Goal: Task Accomplishment & Management: Complete application form

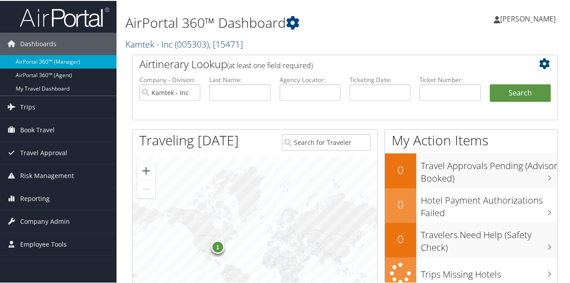
click at [147, 46] on link "Kamtek - Inc ( 005303 ) , [ 15471 ]" at bounding box center [183, 43] width 117 height 12
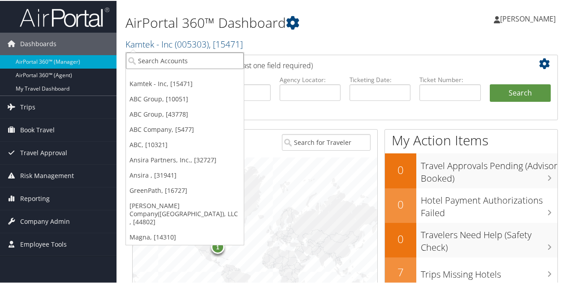
click at [143, 64] on input "search" at bounding box center [185, 60] width 118 height 17
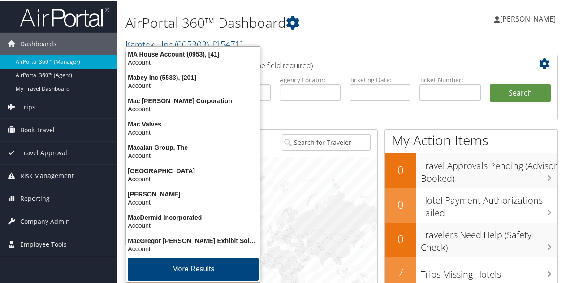
type input "magna"
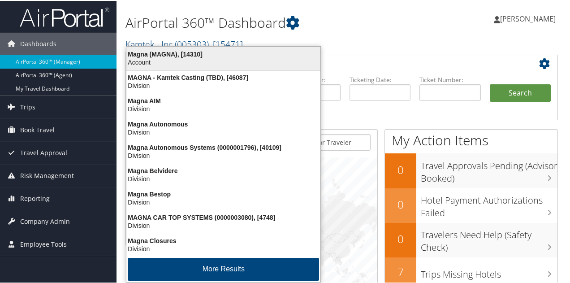
click at [174, 60] on div "Account" at bounding box center [223, 61] width 205 height 8
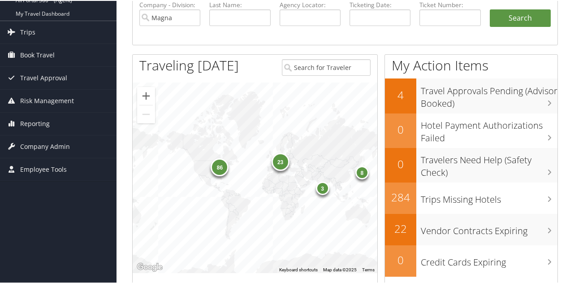
scroll to position [90, 0]
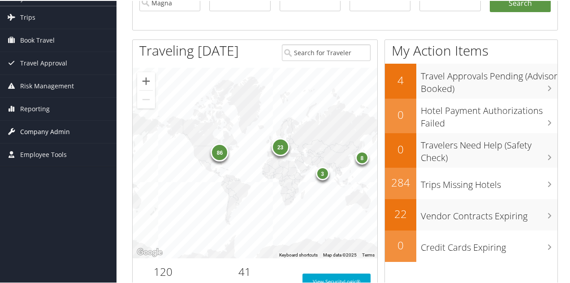
click at [45, 130] on span "Company Admin" at bounding box center [45, 131] width 50 height 22
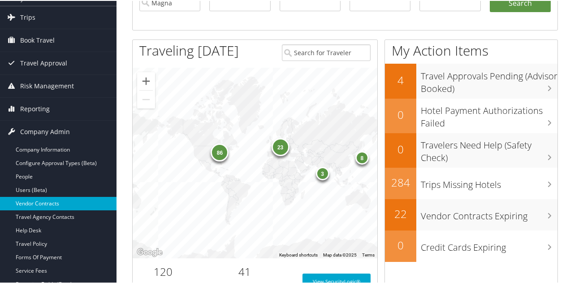
click at [43, 204] on link "Vendor Contracts" at bounding box center [58, 202] width 117 height 13
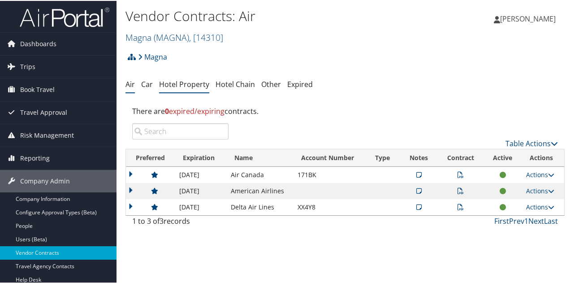
click at [172, 83] on link "Hotel Property" at bounding box center [184, 83] width 50 height 10
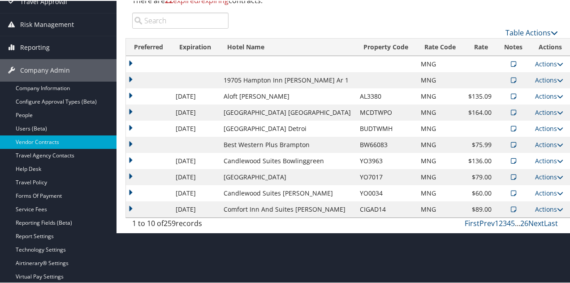
scroll to position [134, 0]
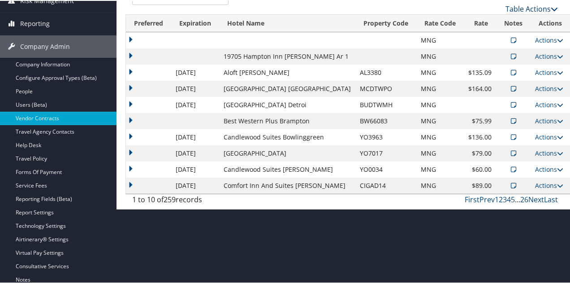
click at [531, 6] on link "Table Actions" at bounding box center [531, 8] width 52 height 10
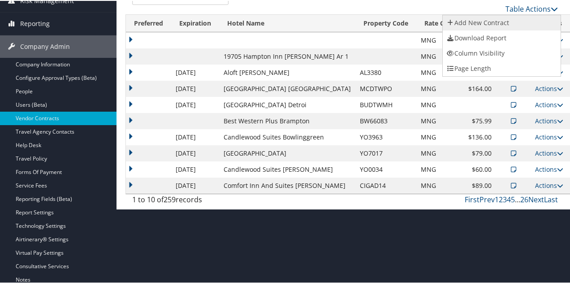
click at [488, 25] on link "Add New Contract" at bounding box center [502, 21] width 118 height 15
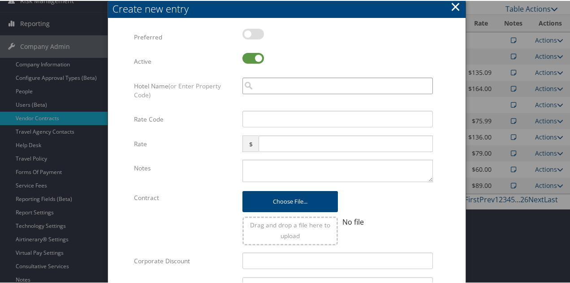
click at [351, 82] on input "search" at bounding box center [337, 85] width 190 height 17
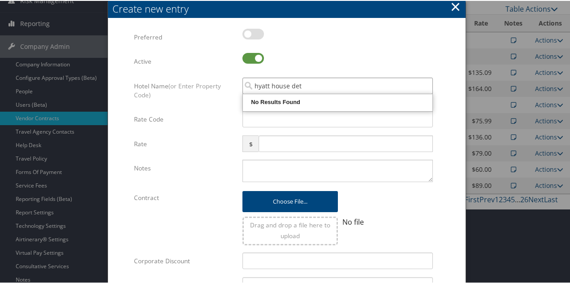
type input "hyatt house det"
drag, startPoint x: 317, startPoint y: 86, endPoint x: 165, endPoint y: 95, distance: 152.7
click at [165, 95] on div "Hotel Name (or Enter Property Code) hyatt house det Multiple values The selecte…" at bounding box center [287, 94] width 306 height 34
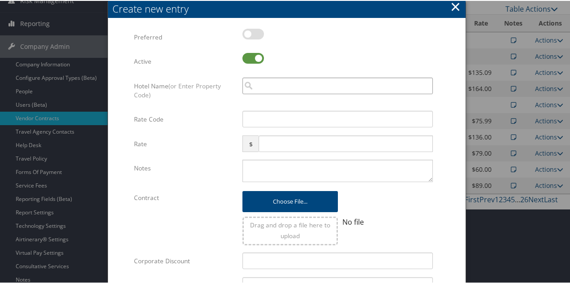
paste input "HY I1400"
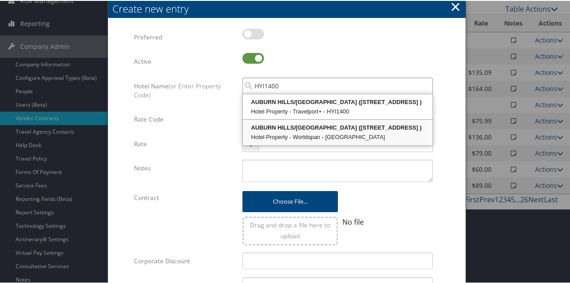
click at [308, 136] on div "Hotel Property - Worldspan - [GEOGRAPHIC_DATA]" at bounding box center [337, 136] width 187 height 9
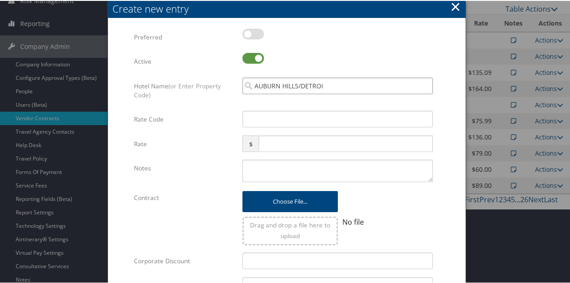
type input "AUBURN HILLS/DETROI"
click at [284, 119] on input "Rate Code" at bounding box center [337, 118] width 190 height 17
type input "MNG"
click at [281, 139] on input "text" at bounding box center [346, 142] width 174 height 17
type input "124.0"
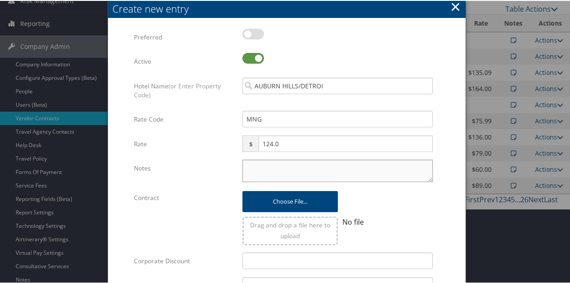
click at [275, 164] on textarea "Notes" at bounding box center [337, 170] width 190 height 22
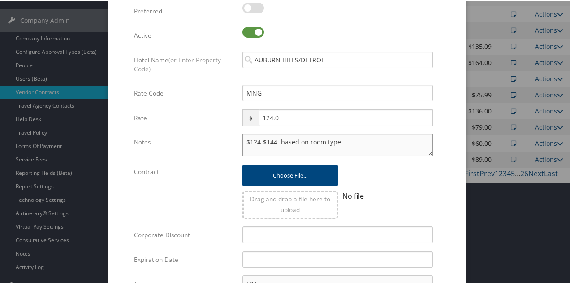
scroll to position [179, 0]
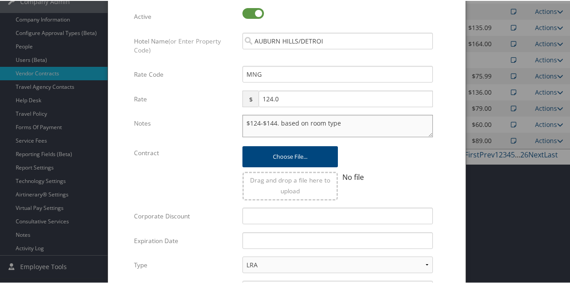
type textarea "$124-$144. based on room type"
click at [272, 242] on input "text" at bounding box center [337, 239] width 190 height 17
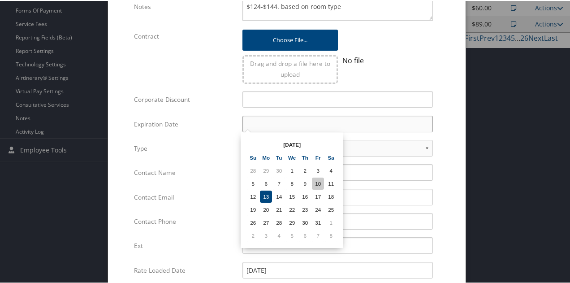
scroll to position [314, 0]
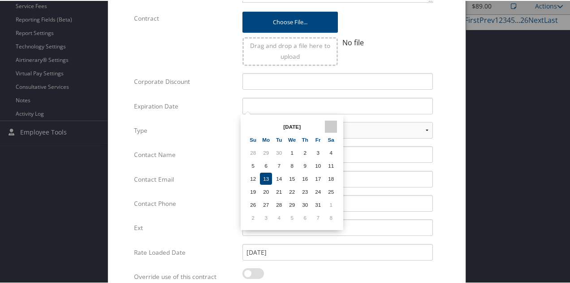
click at [329, 125] on th at bounding box center [331, 126] width 12 height 12
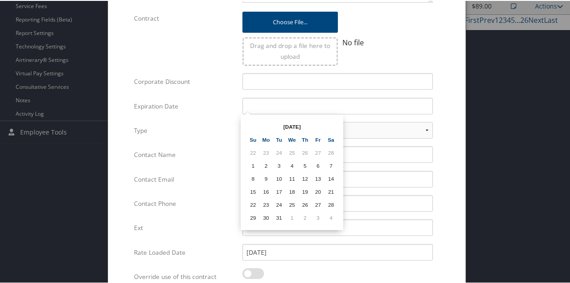
click at [329, 125] on th at bounding box center [331, 126] width 12 height 12
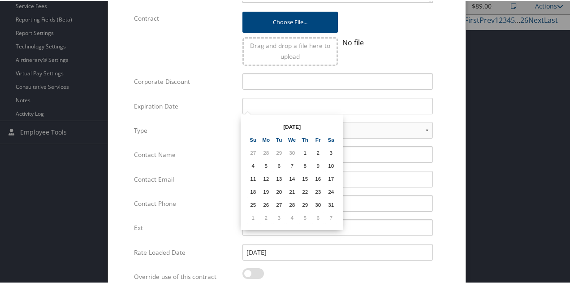
click at [329, 125] on th at bounding box center [331, 126] width 12 height 12
click at [307, 205] on td "31" at bounding box center [305, 204] width 12 height 12
type input "[DATE]"
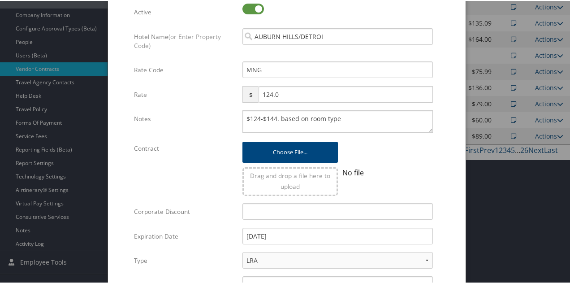
scroll to position [179, 0]
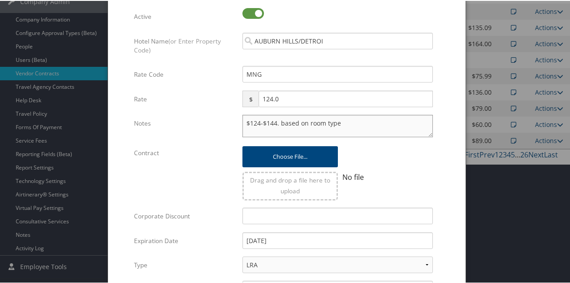
click at [338, 120] on textarea "$124-$144. based on room type" at bounding box center [337, 125] width 190 height 22
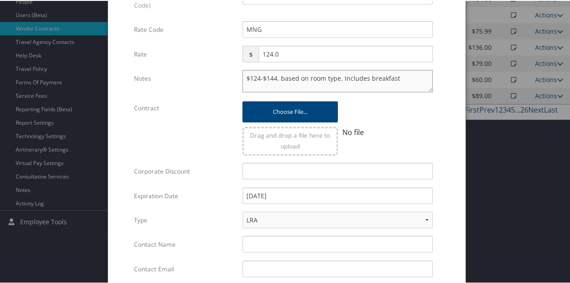
type textarea "$124-$144. based on room type. Includes breakfast"
click at [422, 220] on select "LRA NLRA" at bounding box center [337, 219] width 190 height 17
select select "NLRA"
click at [242, 211] on select "LRA NLRA" at bounding box center [337, 219] width 190 height 17
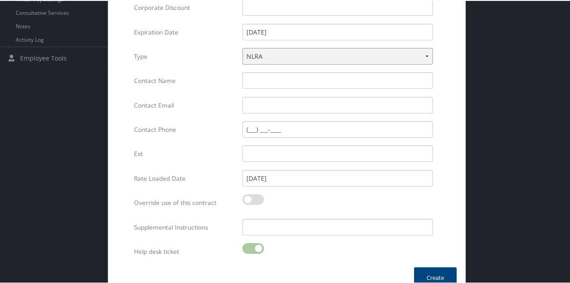
scroll to position [402, 0]
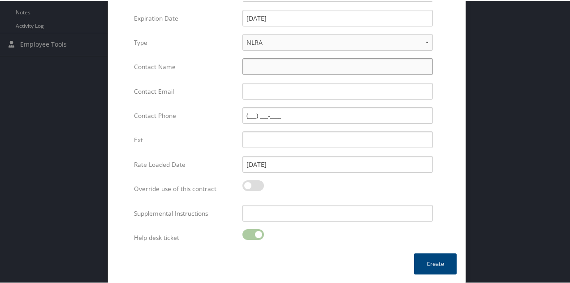
click at [295, 69] on input "Contact Name" at bounding box center [337, 65] width 190 height 17
type input "[PERSON_NAME]"
click at [269, 92] on input "Contact Email" at bounding box center [337, 90] width 190 height 17
paste input "[PERSON_NAME][EMAIL_ADDRESS][PERSON_NAME][PERSON_NAME][DOMAIN_NAME]"
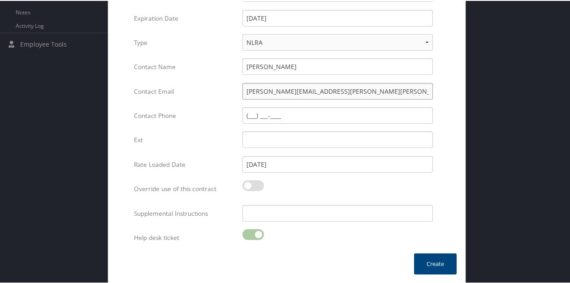
type input "[PERSON_NAME][EMAIL_ADDRESS][PERSON_NAME][PERSON_NAME][DOMAIN_NAME]"
paste input "[PHONE_NUMBER]"
type input "[PHONE_NUMBER]"
click at [431, 266] on button "Create" at bounding box center [435, 262] width 43 height 21
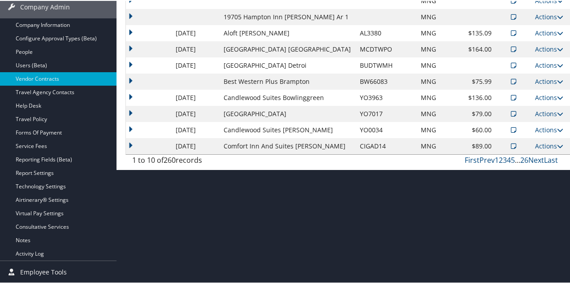
scroll to position [172, 0]
